Goal: Information Seeking & Learning: Find specific fact

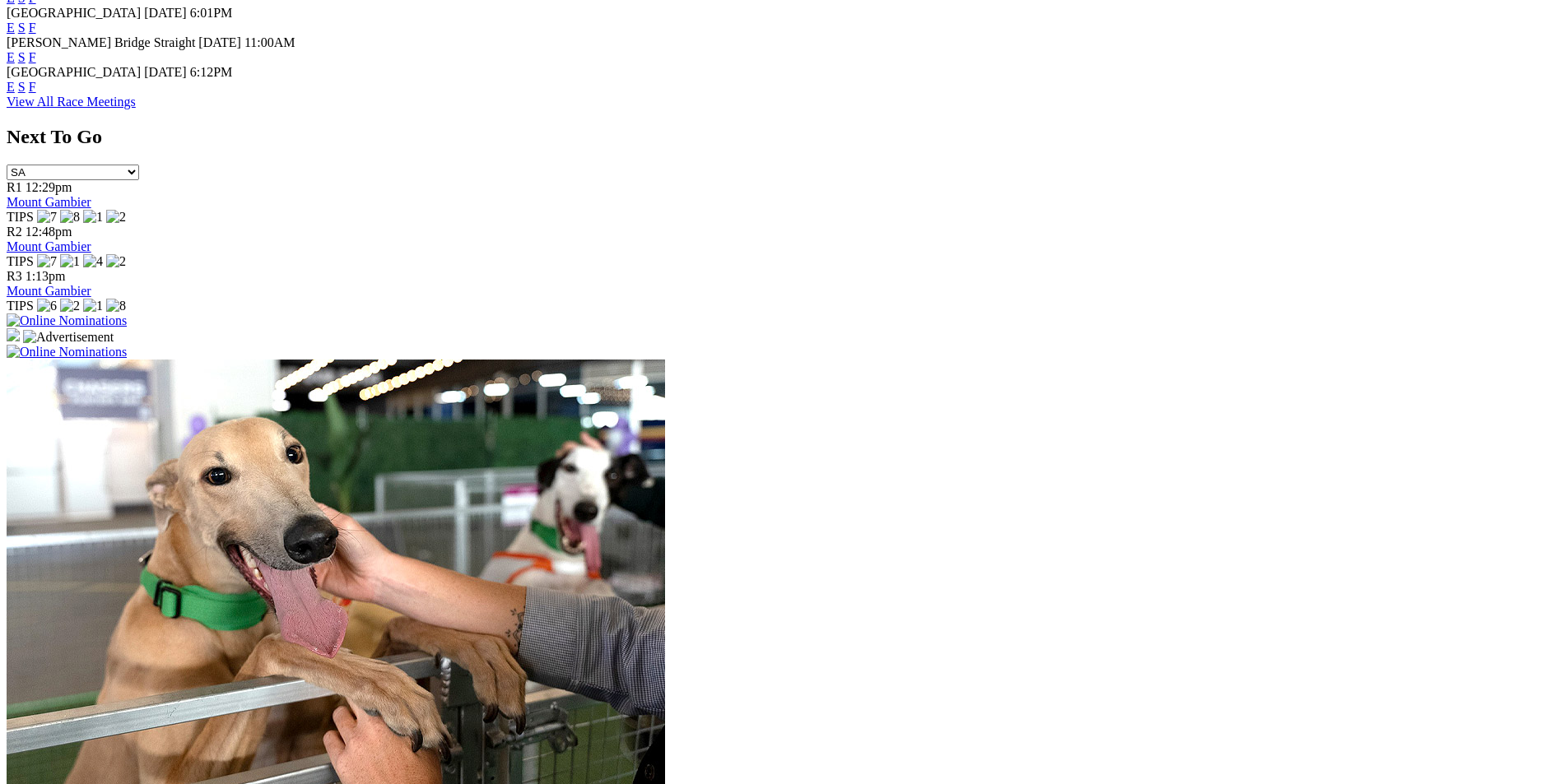
scroll to position [1151, 0]
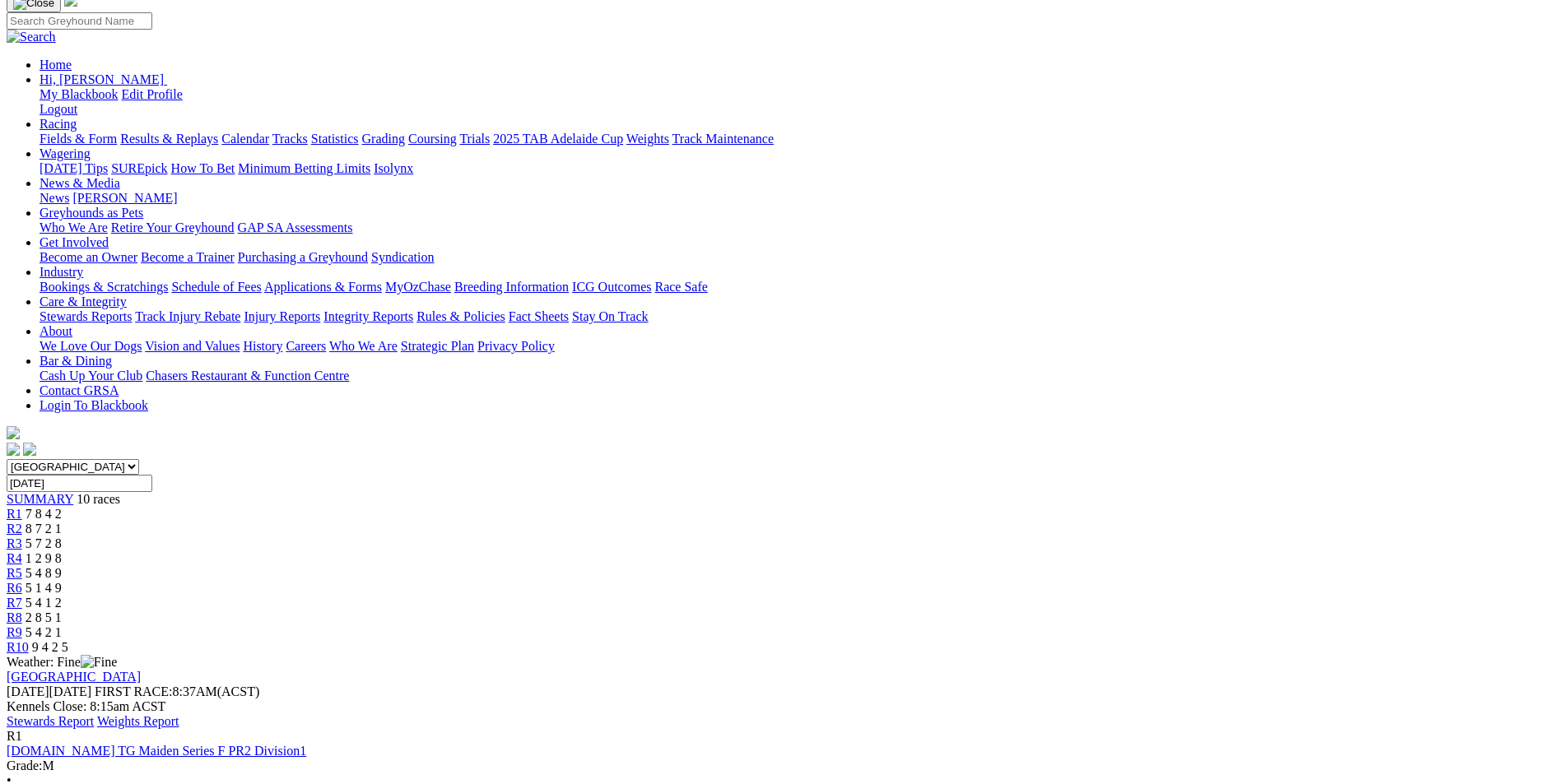
scroll to position [165, 0]
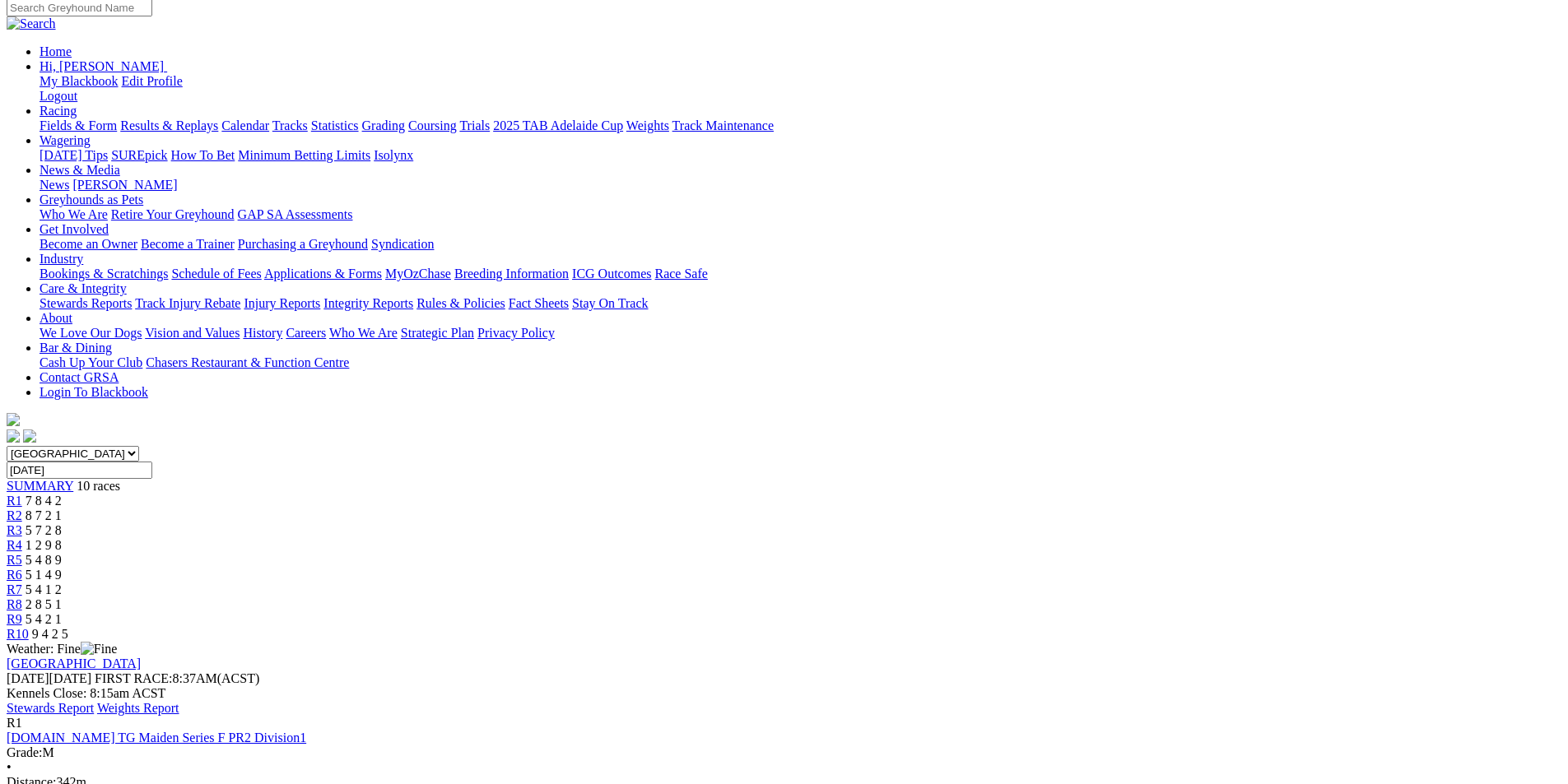
click at [94, 701] on link "Stewards Report" at bounding box center [50, 708] width 88 height 14
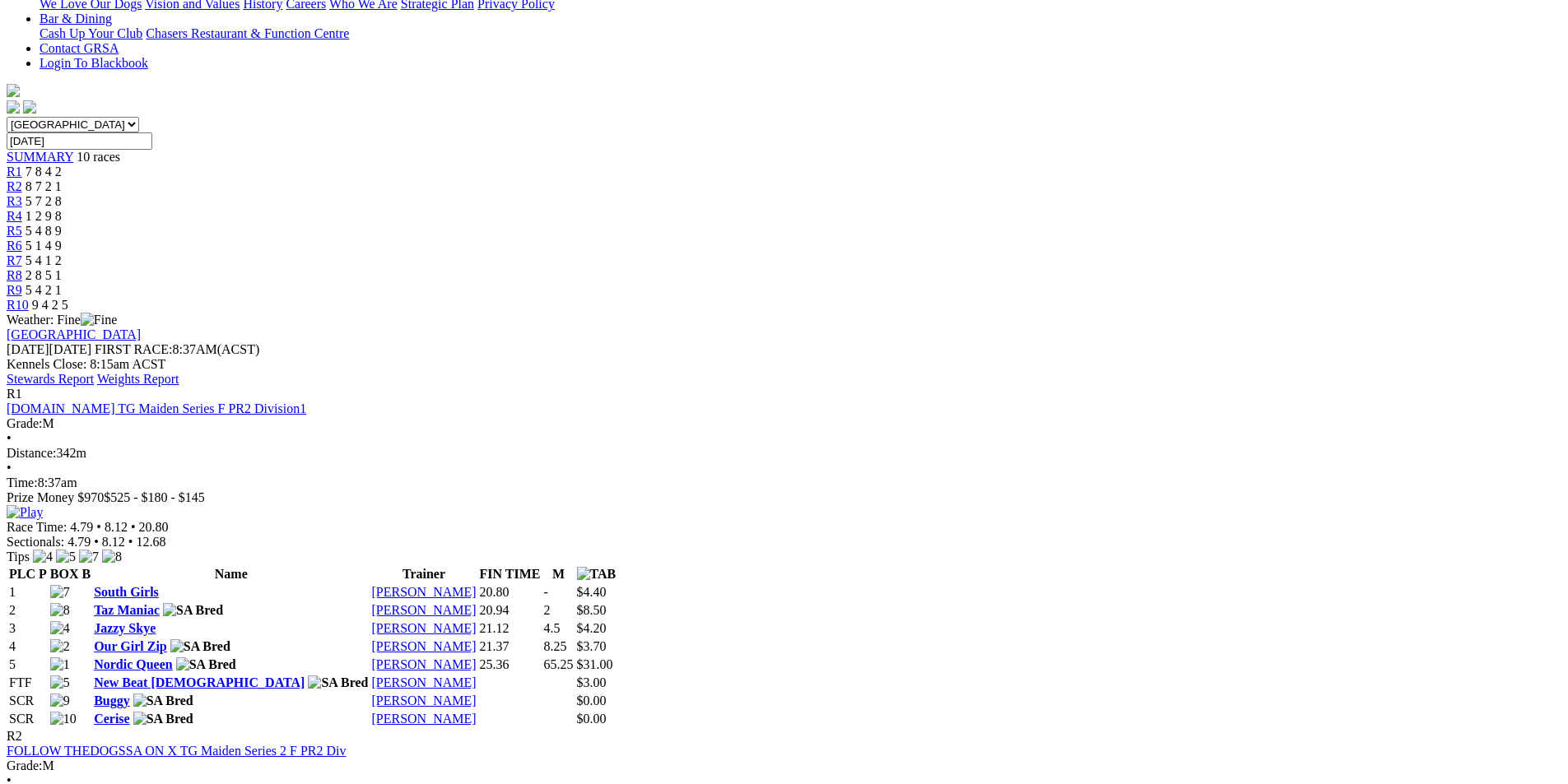
scroll to position [0, 0]
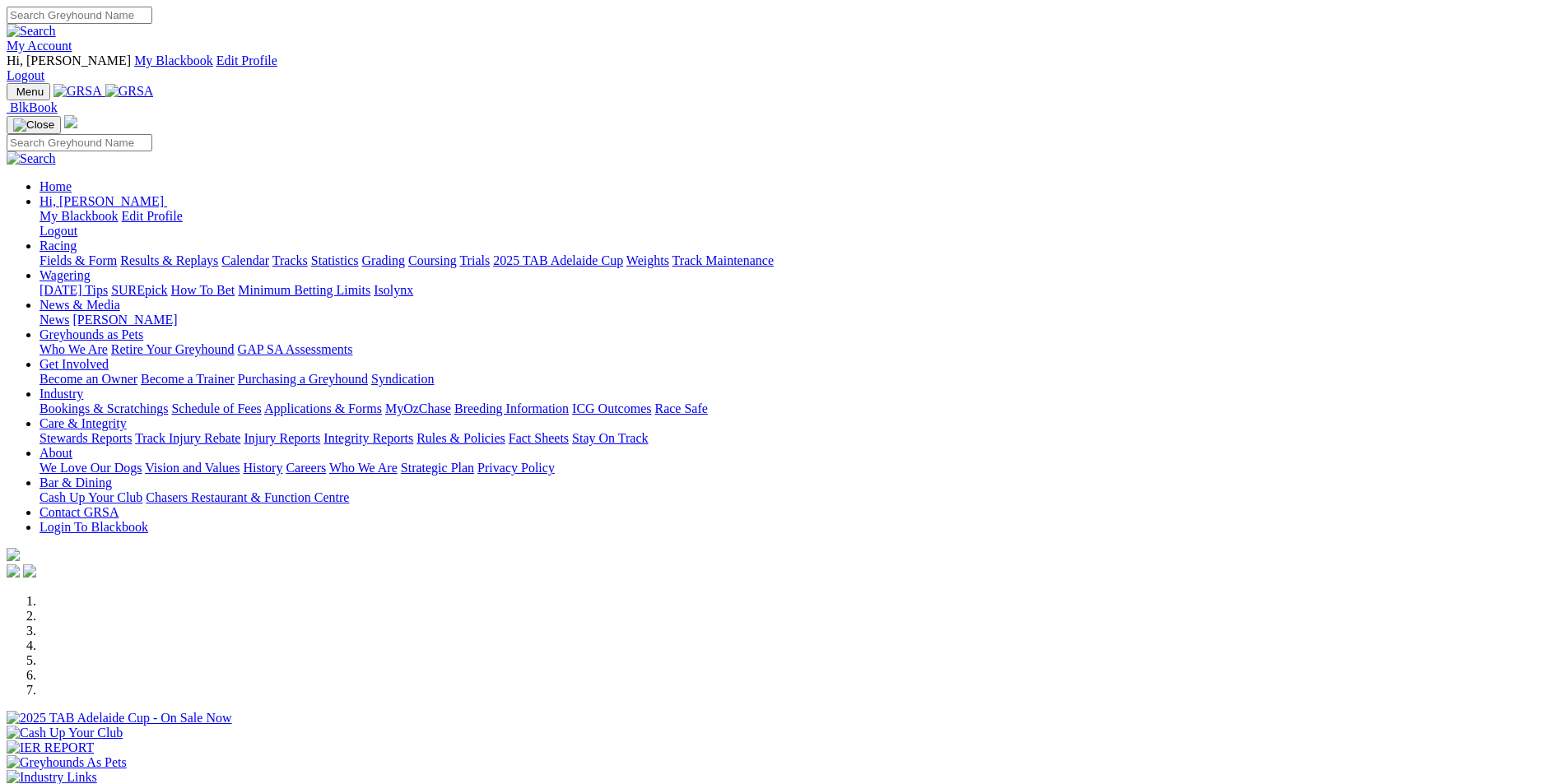
scroll to position [1151, 0]
